Goal: Contribute content

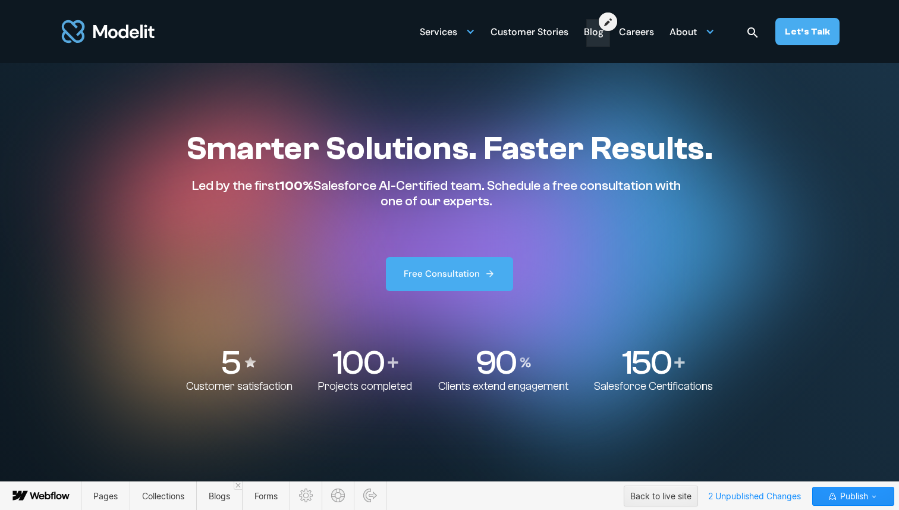
click at [604, 35] on div at bounding box center [598, 26] width 19 height 23
click at [221, 497] on span "Blogs" at bounding box center [219, 496] width 21 height 10
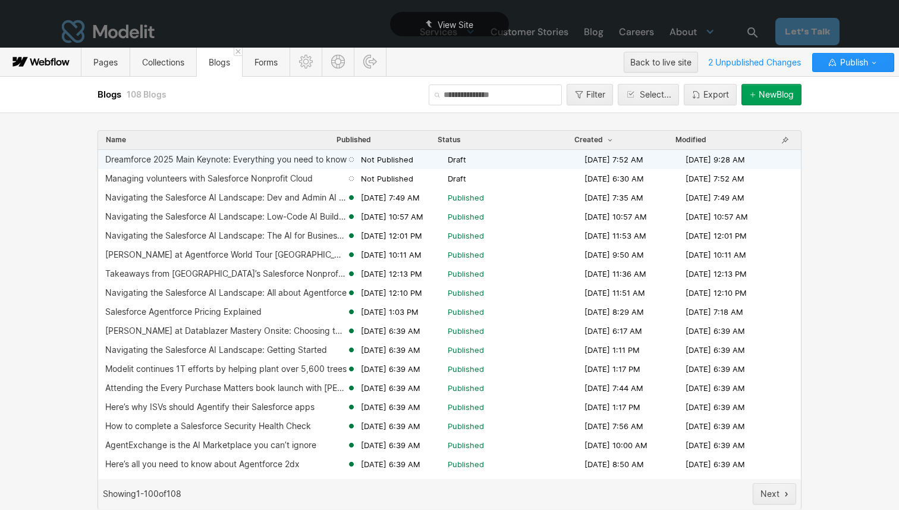
click at [296, 155] on div "Dreamforce 2025 Main Keynote: Everything you need to know" at bounding box center [225, 160] width 241 height 10
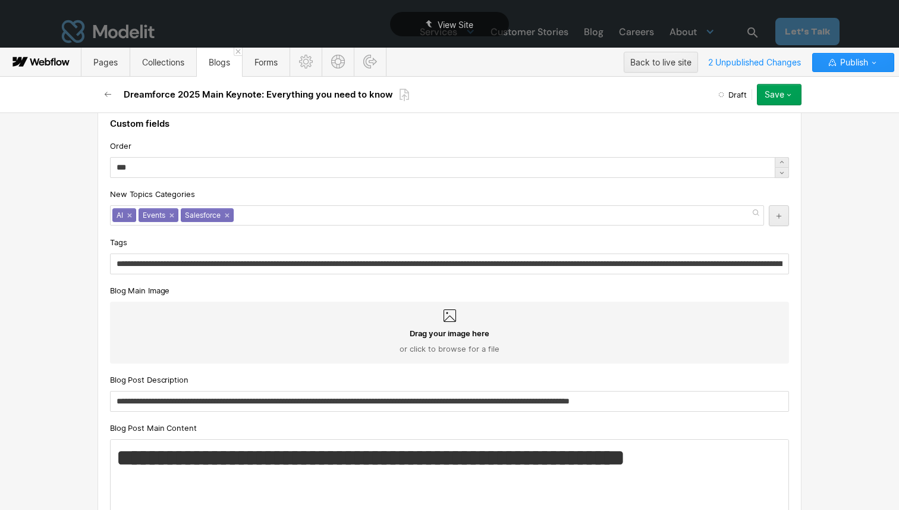
scroll to position [154, 0]
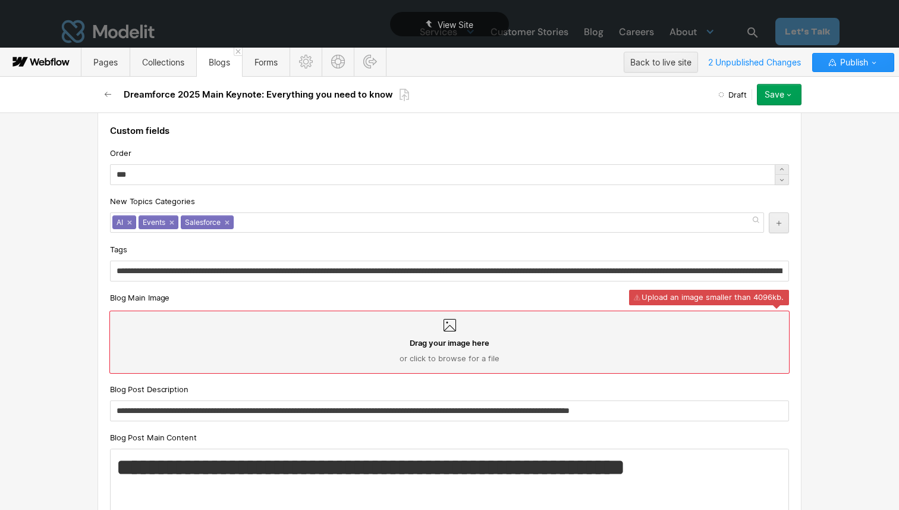
click at [12, 489] on div "**********" at bounding box center [449, 310] width 899 height 397
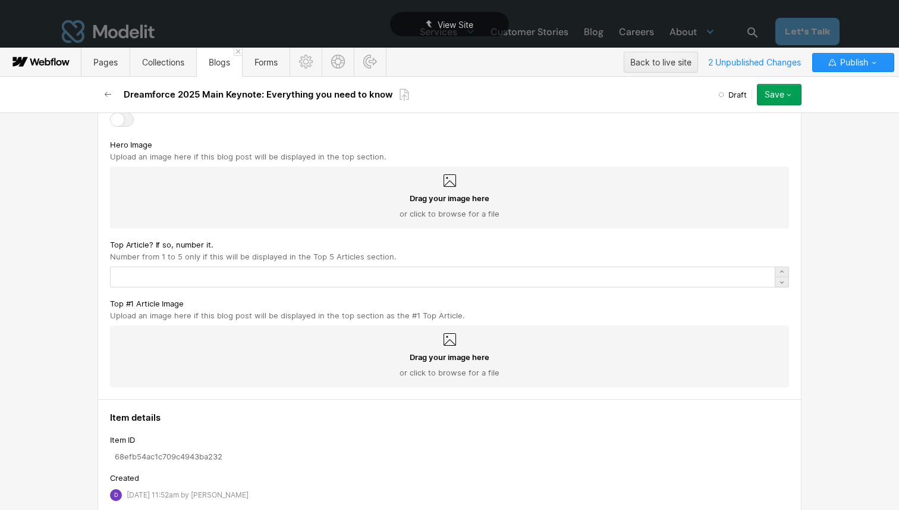
scroll to position [2226, 0]
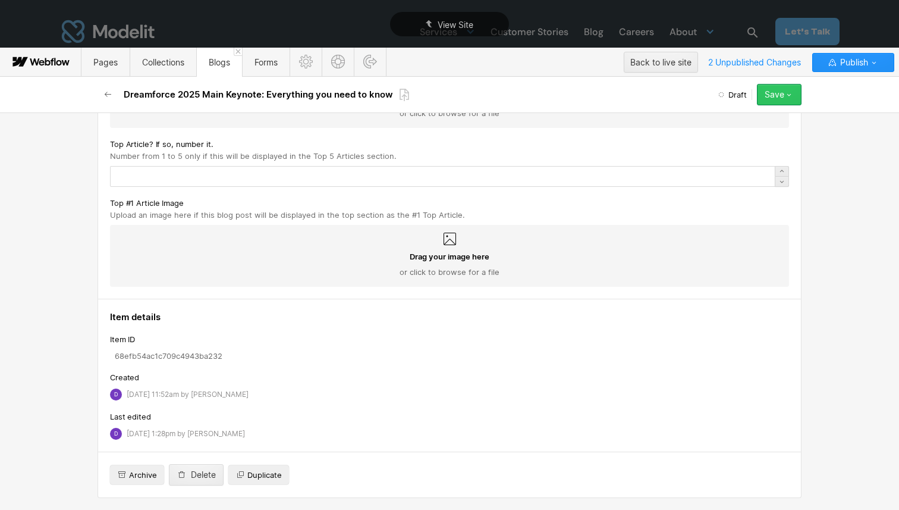
click at [783, 92] on div "Save" at bounding box center [775, 95] width 20 height 10
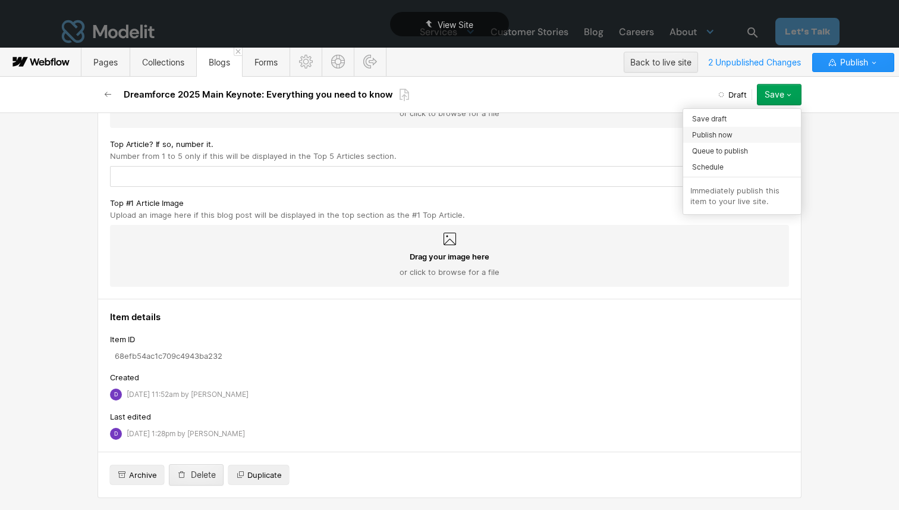
click at [727, 134] on span "Publish now" at bounding box center [712, 134] width 40 height 11
